Goal: Task Accomplishment & Management: Manage account settings

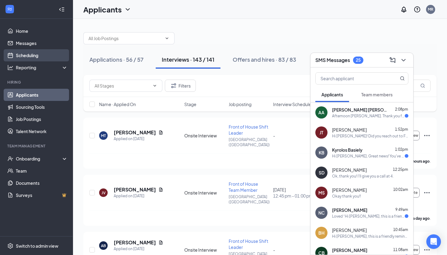
click at [32, 56] on link "Scheduling" at bounding box center [42, 55] width 52 height 12
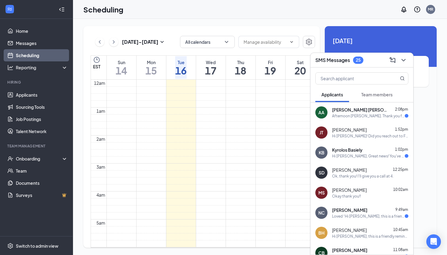
scroll to position [299, 0]
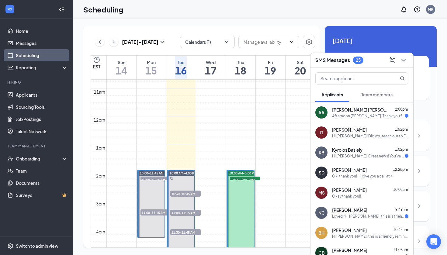
click at [367, 111] on div "[PERSON_NAME] [PERSON_NAME] 2:08pm" at bounding box center [370, 110] width 76 height 6
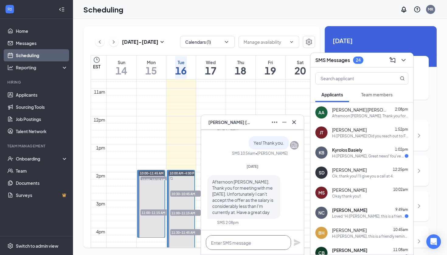
click at [242, 238] on textarea at bounding box center [248, 242] width 85 height 15
type textarea "B"
click at [294, 121] on icon "Cross" at bounding box center [293, 122] width 7 height 7
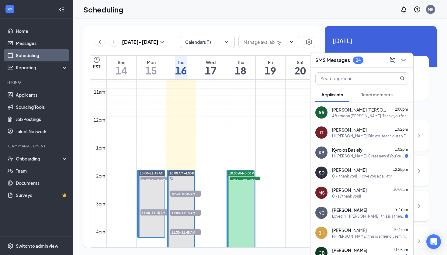
click at [404, 59] on icon "ChevronDown" at bounding box center [403, 60] width 7 height 7
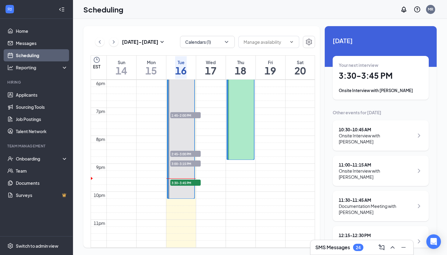
scroll to position [553, 0]
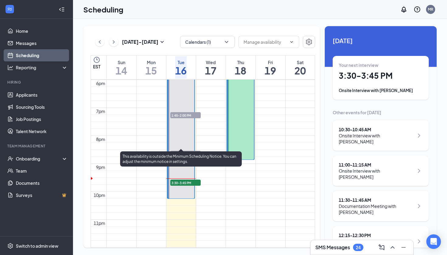
click at [186, 180] on span "3:30-3:45 PM" at bounding box center [185, 183] width 30 height 6
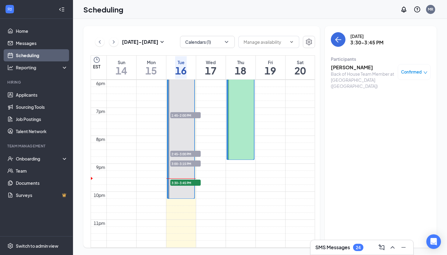
click at [349, 69] on h3 "[PERSON_NAME]" at bounding box center [363, 67] width 64 height 7
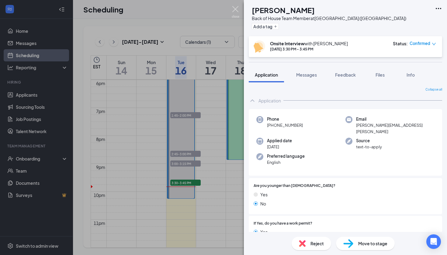
click at [237, 8] on img at bounding box center [236, 12] width 8 height 12
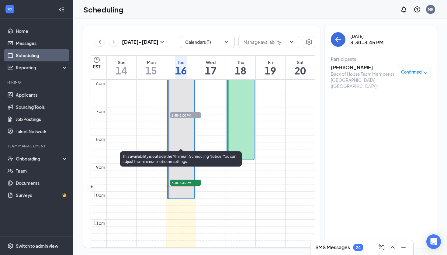
click at [190, 180] on span "3:30-3:45 PM" at bounding box center [185, 183] width 30 height 6
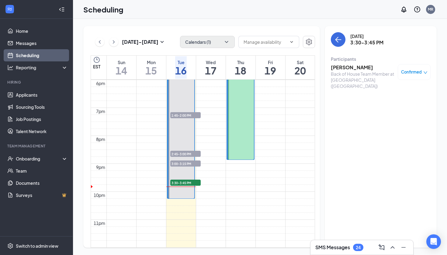
click at [202, 42] on button "Calendars (1)" at bounding box center [207, 42] width 55 height 12
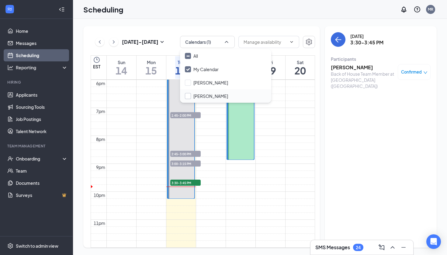
click at [191, 97] on label "[PERSON_NAME]" at bounding box center [206, 96] width 43 height 6
click at [191, 97] on input "[PERSON_NAME]" at bounding box center [206, 96] width 43 height 6
click at [198, 96] on div "[PERSON_NAME]" at bounding box center [210, 96] width 35 height 6
click at [198, 96] on input "[PERSON_NAME]" at bounding box center [206, 96] width 43 height 6
click at [189, 97] on div at bounding box center [188, 96] width 6 height 6
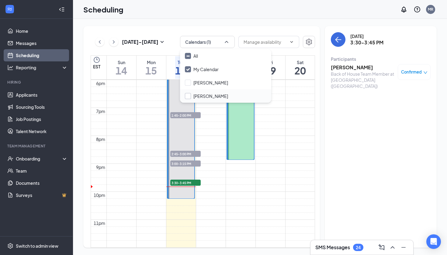
click at [189, 97] on input "[PERSON_NAME]" at bounding box center [206, 96] width 43 height 6
click at [190, 95] on div at bounding box center [188, 96] width 6 height 6
click at [190, 95] on input "[PERSON_NAME]" at bounding box center [206, 96] width 43 height 6
click at [209, 95] on div "[PERSON_NAME]" at bounding box center [210, 96] width 35 height 6
click at [209, 95] on input "[PERSON_NAME]" at bounding box center [206, 96] width 43 height 6
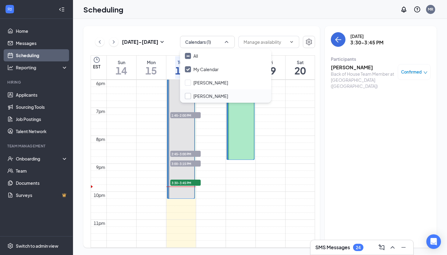
click at [198, 95] on div "[PERSON_NAME]" at bounding box center [210, 96] width 35 height 6
click at [198, 95] on input "[PERSON_NAME]" at bounding box center [206, 96] width 43 height 6
click at [187, 95] on input "[PERSON_NAME]" at bounding box center [206, 96] width 43 height 6
checkbox input "true"
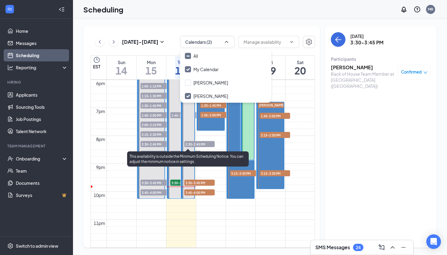
click at [207, 180] on span "3:30-3:45 PM" at bounding box center [199, 183] width 30 height 6
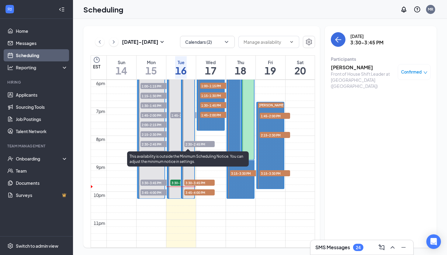
click at [191, 189] on div "3:45-4:00 PM 1" at bounding box center [200, 192] width 32 height 7
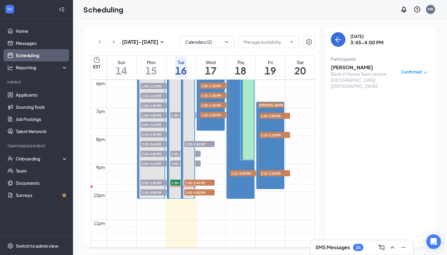
click at [360, 67] on h3 "[PERSON_NAME]" at bounding box center [363, 67] width 64 height 7
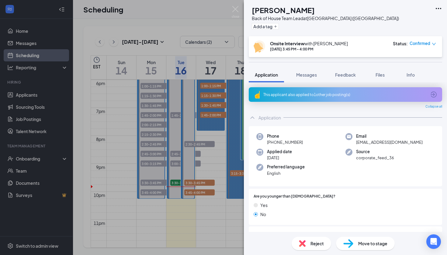
click at [315, 95] on div "This applicant also applied to 1 other job posting(s)" at bounding box center [344, 94] width 163 height 5
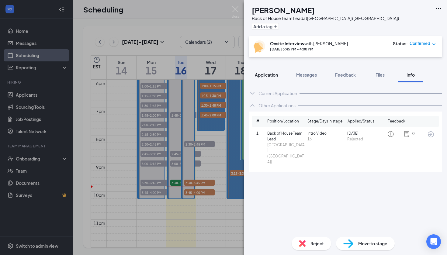
click at [264, 72] on span "Application" at bounding box center [266, 74] width 23 height 5
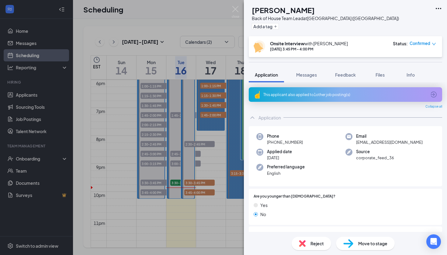
click at [301, 97] on div "This applicant also applied to 1 other job posting(s)" at bounding box center [344, 94] width 163 height 5
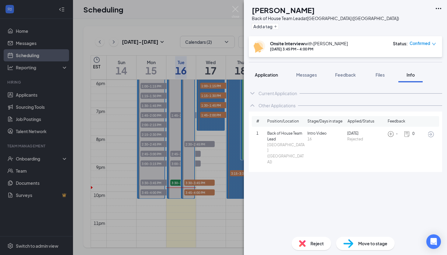
click at [269, 76] on span "Application" at bounding box center [266, 74] width 23 height 5
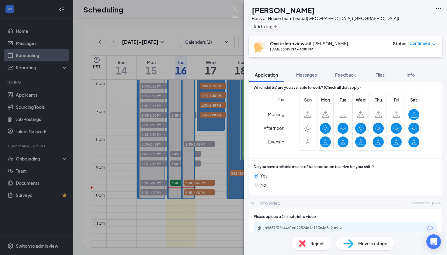
scroll to position [451, 0]
drag, startPoint x: 266, startPoint y: 119, endPoint x: 281, endPoint y: 118, distance: 14.7
click at [281, 123] on span "Afternoon" at bounding box center [274, 128] width 21 height 11
click at [282, 123] on span "Afternoon" at bounding box center [274, 128] width 21 height 11
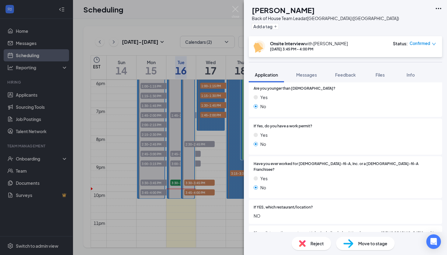
scroll to position [119, 0]
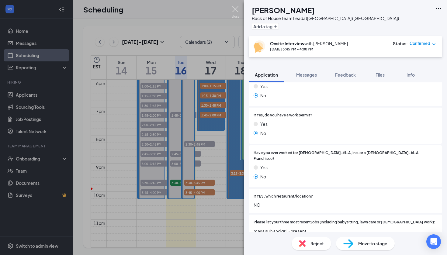
click at [236, 5] on div "[PERSON_NAME] Back of House Team Lead at [GEOGRAPHIC_DATA] ([GEOGRAPHIC_DATA]) …" at bounding box center [223, 127] width 447 height 255
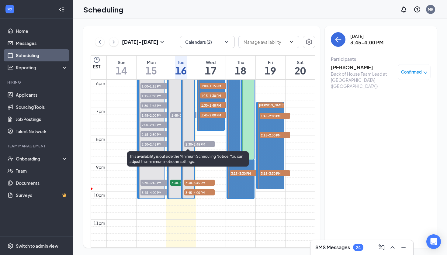
click at [195, 180] on span "3:30-3:45 PM" at bounding box center [199, 183] width 30 height 6
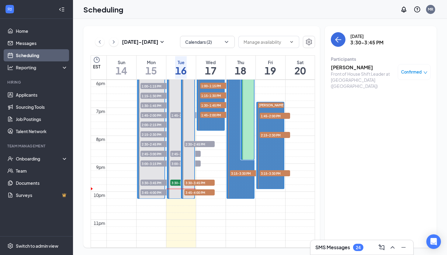
click at [350, 67] on h3 "[PERSON_NAME]" at bounding box center [363, 67] width 64 height 7
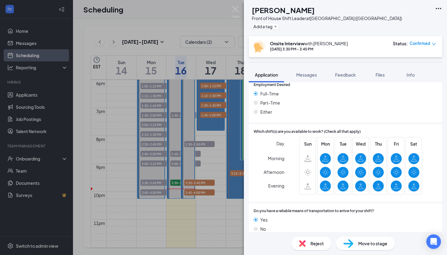
scroll to position [379, 0]
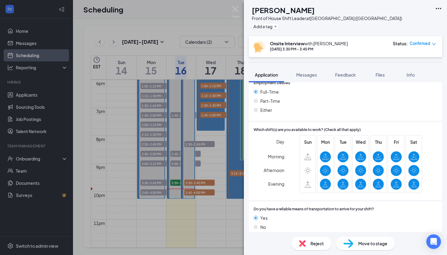
click at [313, 247] on div "Reject" at bounding box center [311, 243] width 40 height 13
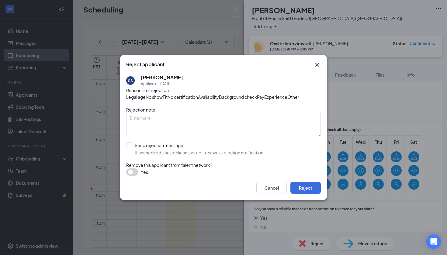
click at [264, 100] on span "Experience" at bounding box center [275, 97] width 23 height 7
click at [302, 194] on button "Reject" at bounding box center [305, 188] width 30 height 12
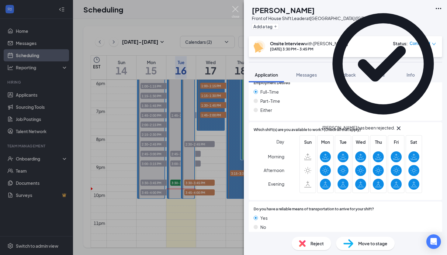
click at [236, 11] on img at bounding box center [236, 12] width 8 height 12
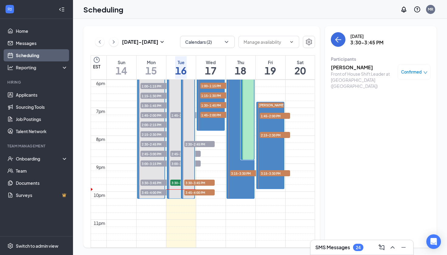
scroll to position [581, 0]
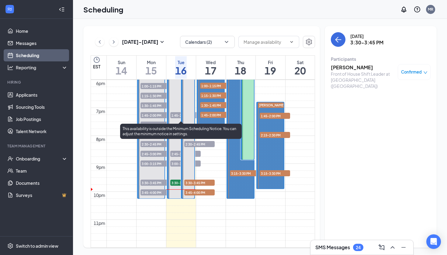
click at [178, 180] on span "3:30-3:45 PM" at bounding box center [185, 183] width 30 height 6
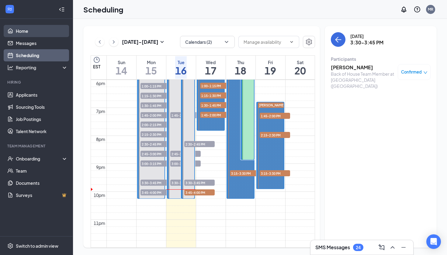
click at [29, 29] on link "Home" at bounding box center [42, 31] width 52 height 12
